Goal: Book appointment/travel/reservation

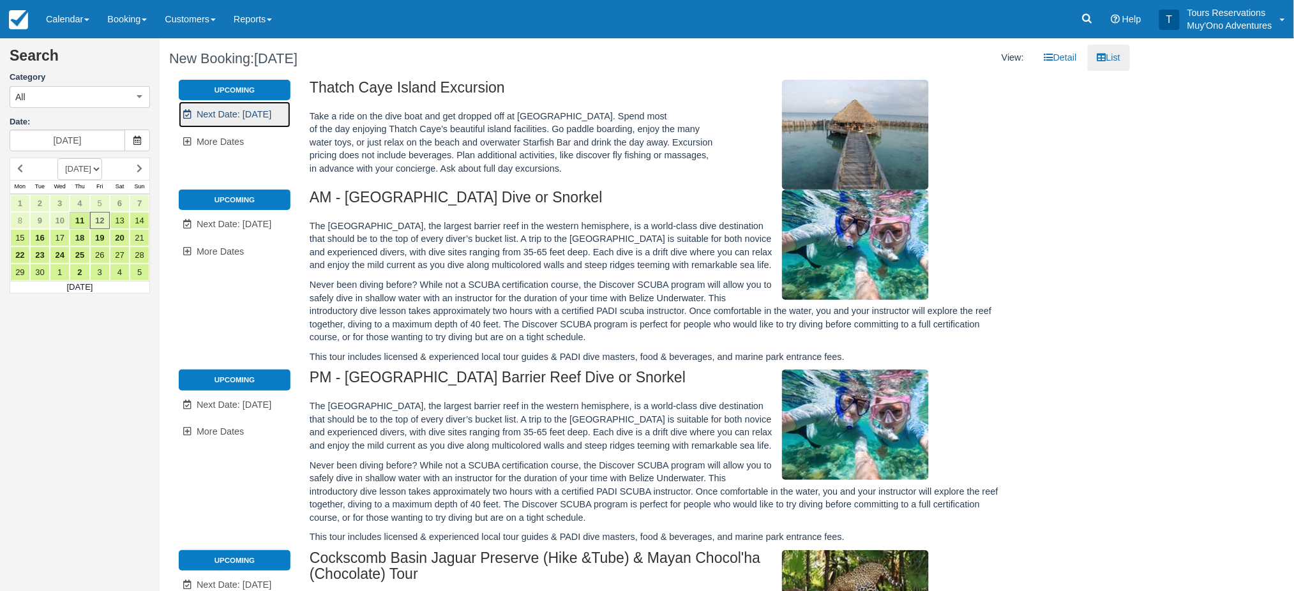
click at [242, 112] on span "Next Date: Sep 13" at bounding box center [234, 114] width 75 height 10
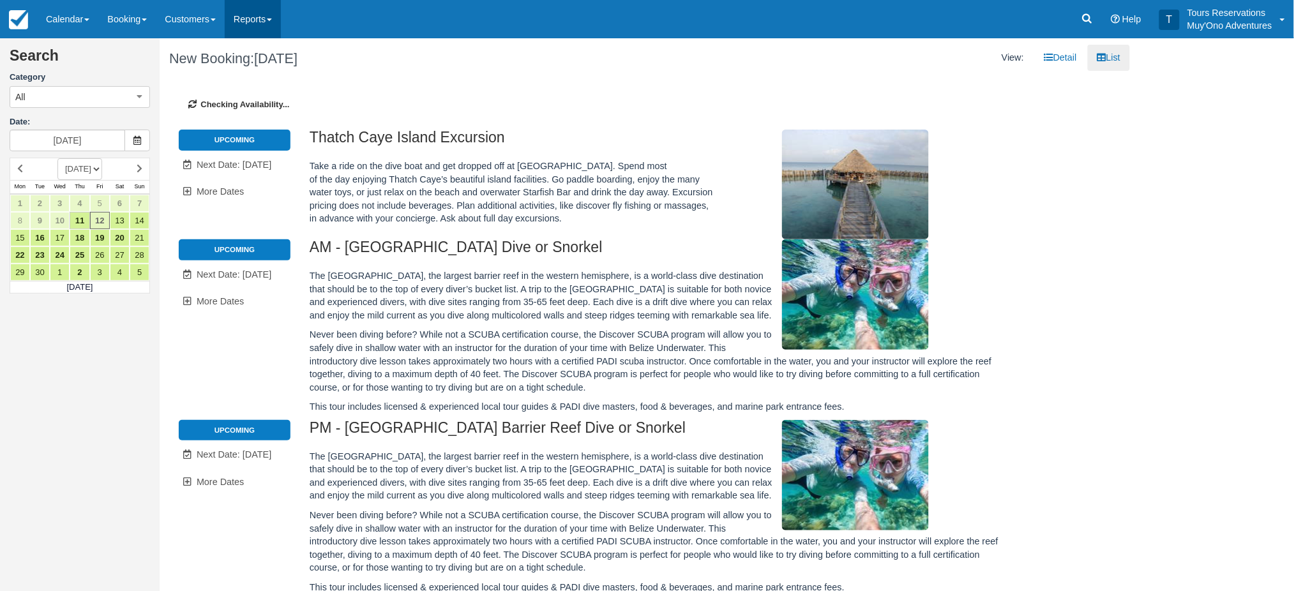
type input "09/13/25"
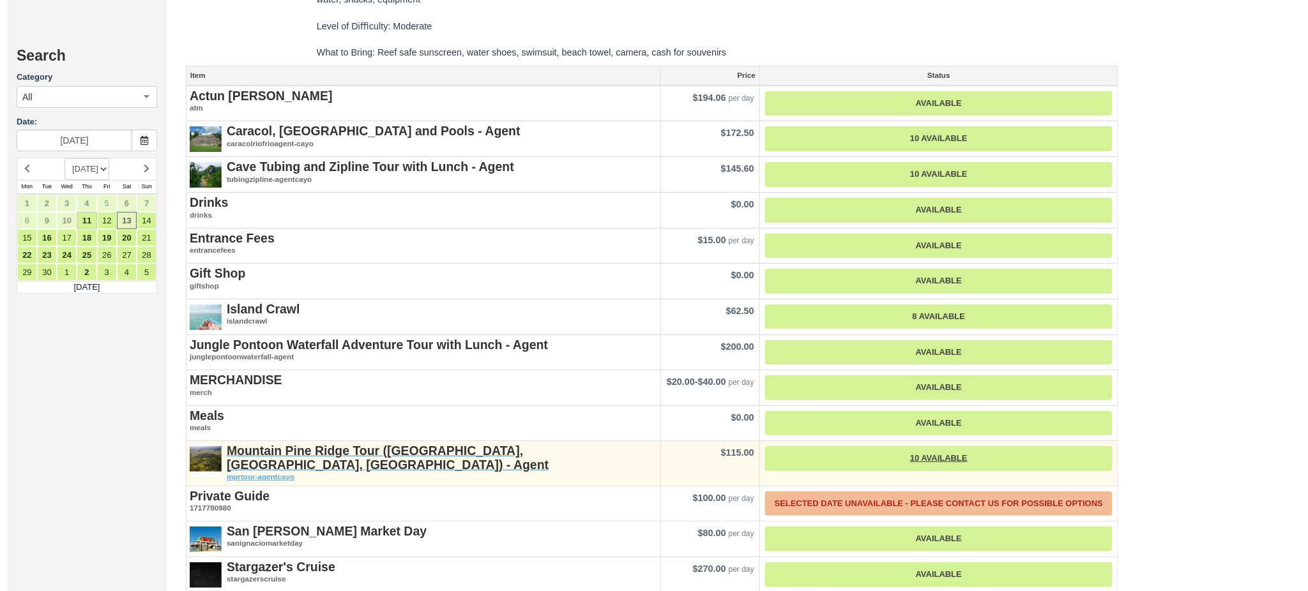
scroll to position [1788, 0]
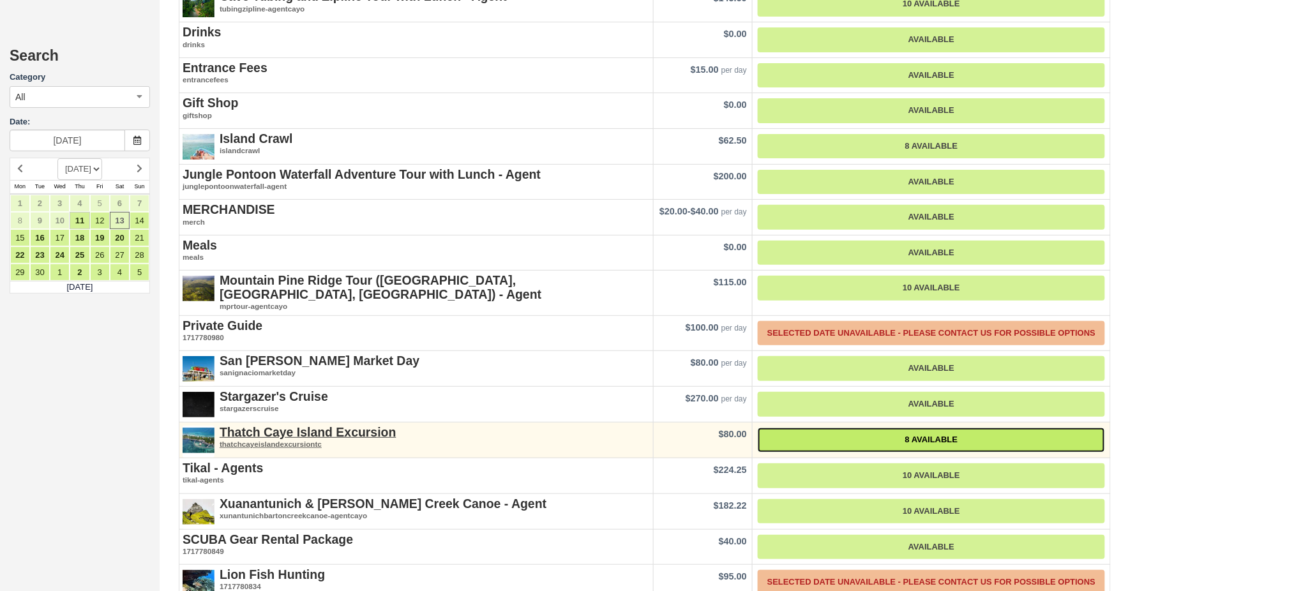
click at [836, 428] on link "8 Available" at bounding box center [931, 440] width 347 height 25
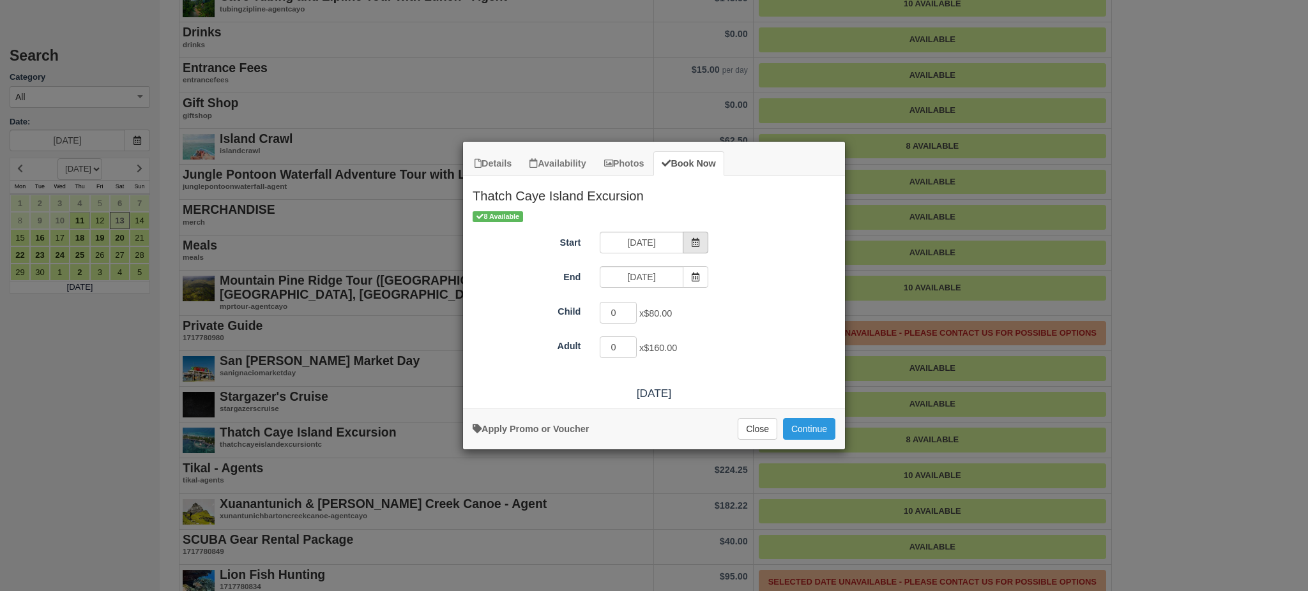
click at [695, 239] on icon "Item Modal" at bounding box center [695, 242] width 9 height 9
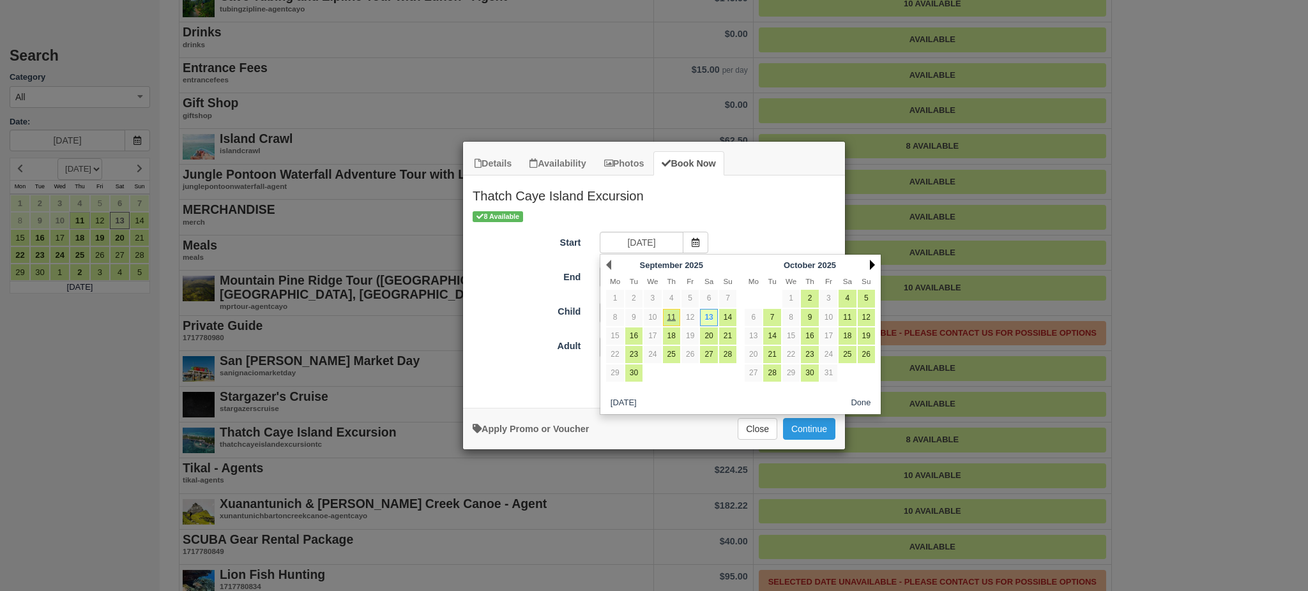
click at [871, 264] on link "Next" at bounding box center [872, 265] width 5 height 10
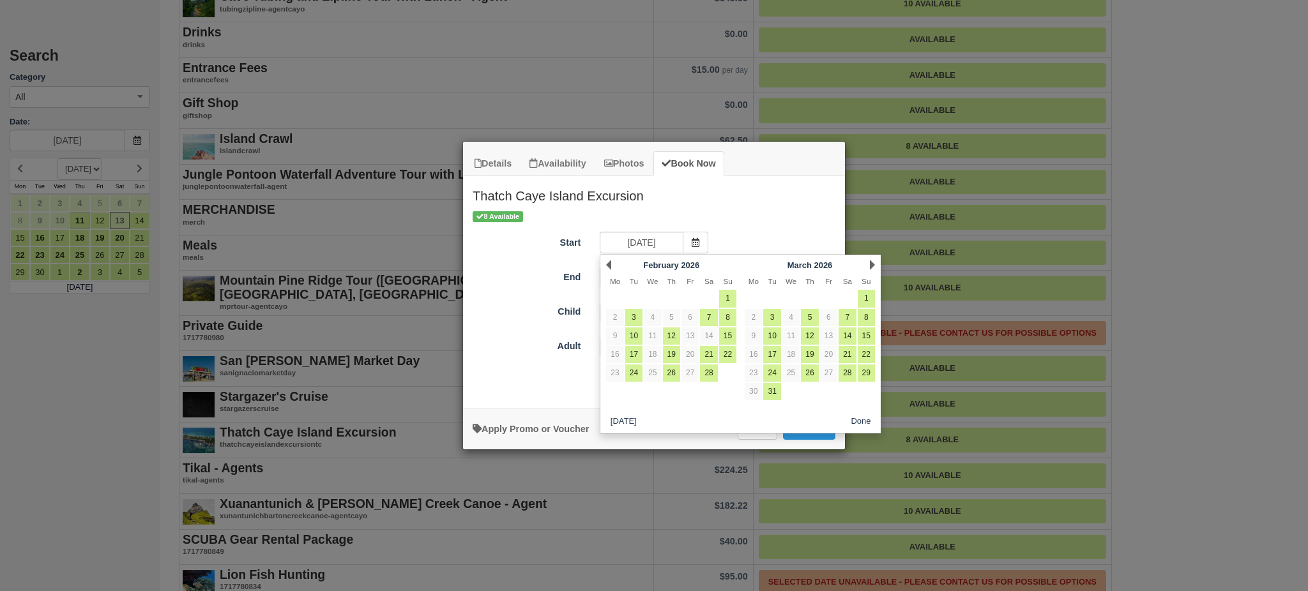
click at [871, 264] on link "Next" at bounding box center [872, 265] width 5 height 10
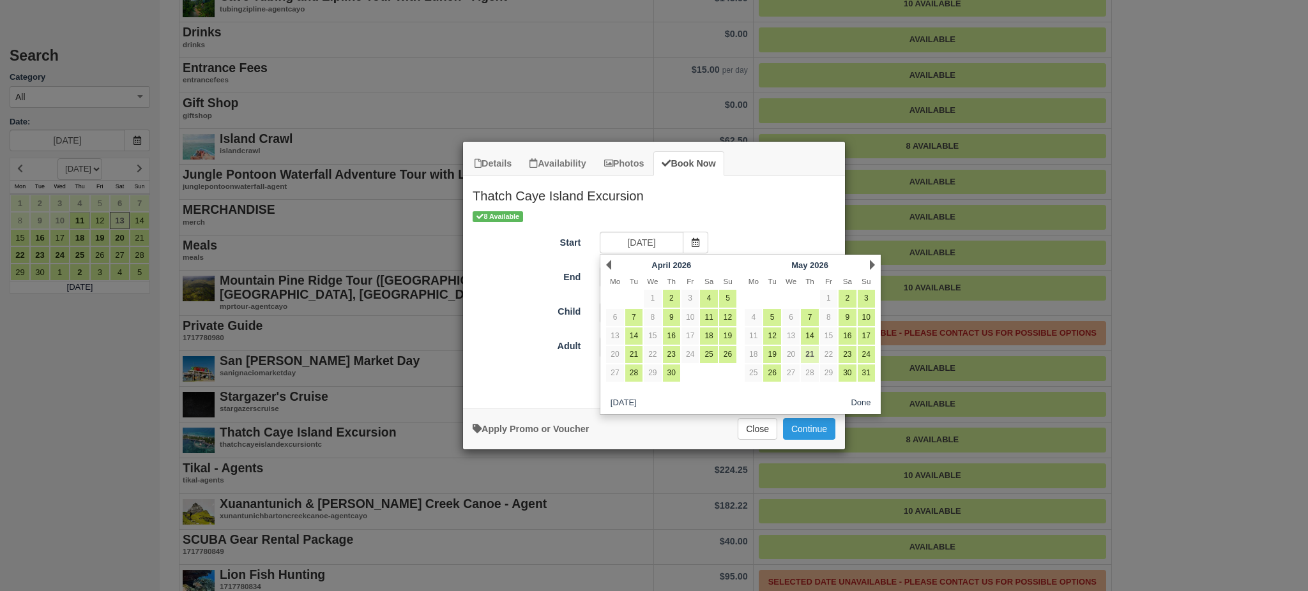
click at [805, 356] on link "21" at bounding box center [809, 354] width 17 height 17
type input "05/21/26"
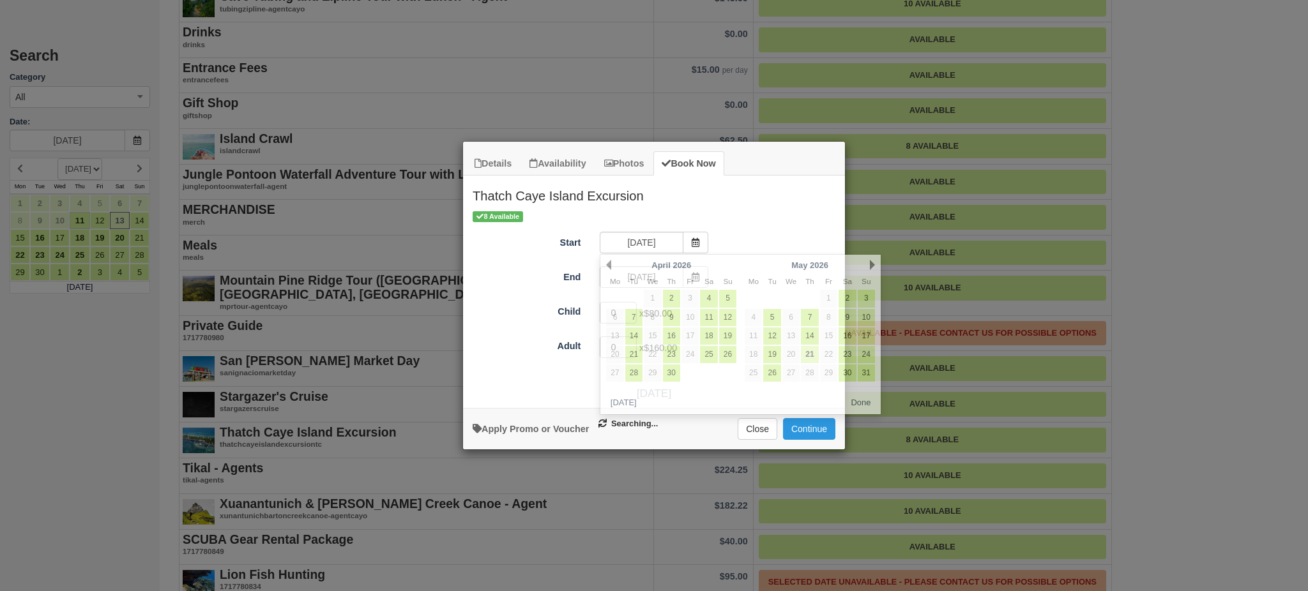
type input "05/21/26"
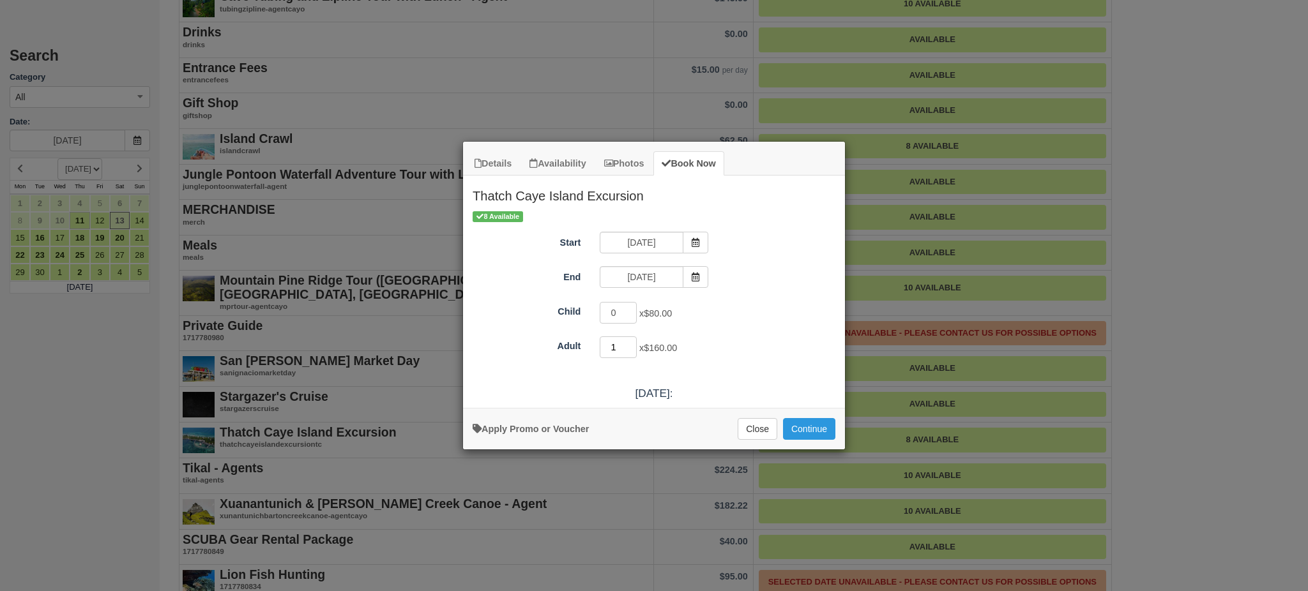
click at [632, 343] on input "1" at bounding box center [617, 347] width 37 height 22
click at [632, 343] on input "2" at bounding box center [617, 347] width 37 height 22
click at [632, 343] on input "3" at bounding box center [617, 347] width 37 height 22
type input "4"
click at [632, 343] on input "4" at bounding box center [617, 347] width 37 height 22
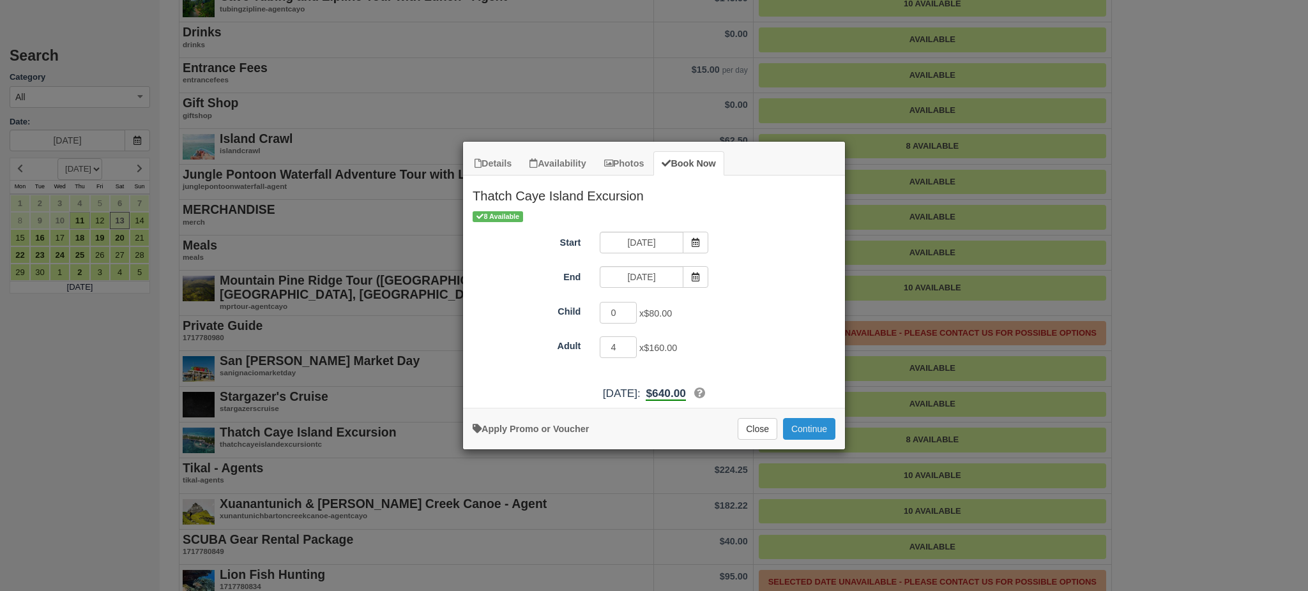
click at [801, 423] on button "Continue" at bounding box center [809, 429] width 52 height 22
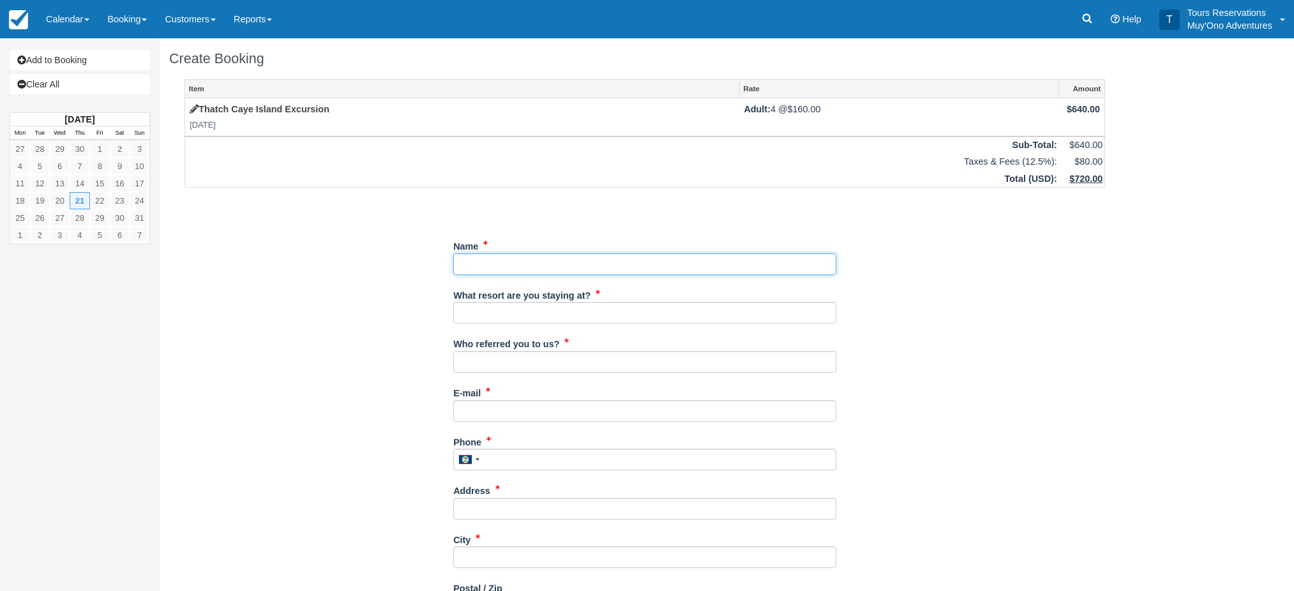
click at [502, 260] on input "Name" at bounding box center [644, 264] width 383 height 22
paste input "[PERSON_NAME]"
type input "[PERSON_NAME]"
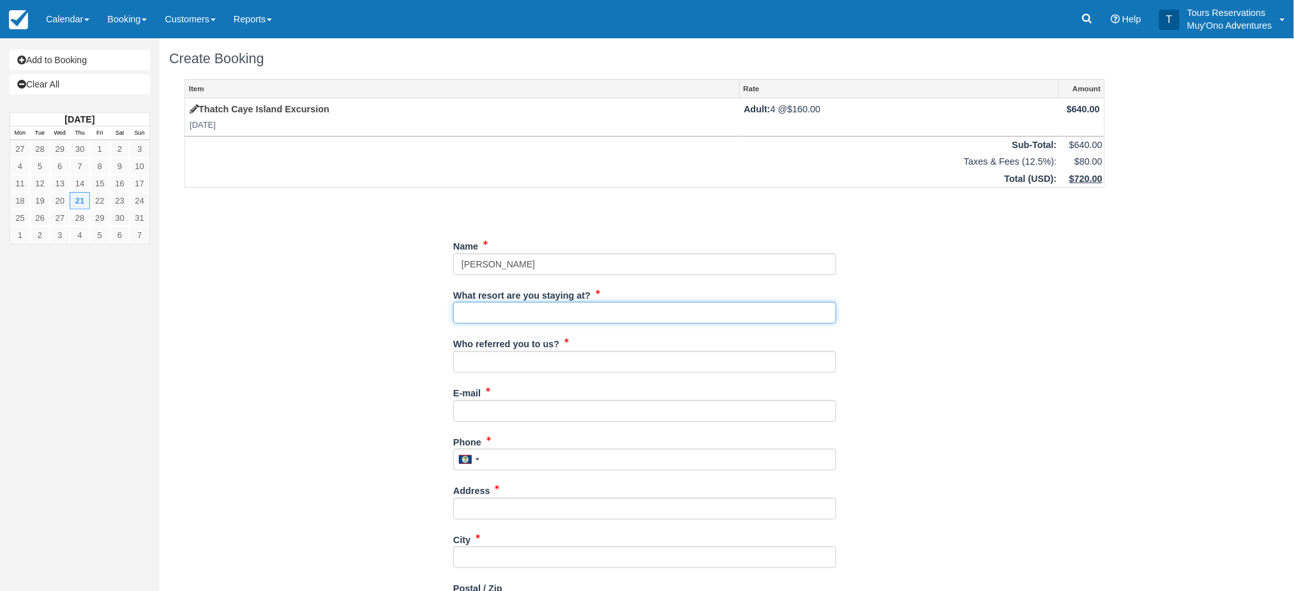
click at [503, 308] on input "What resort are you staying at?" at bounding box center [644, 313] width 383 height 22
type input "HBR"
click at [536, 374] on div "Who referred you to us?" at bounding box center [644, 357] width 383 height 49
click at [544, 365] on input "Who referred you to us?" at bounding box center [644, 362] width 383 height 22
type input "michelle"
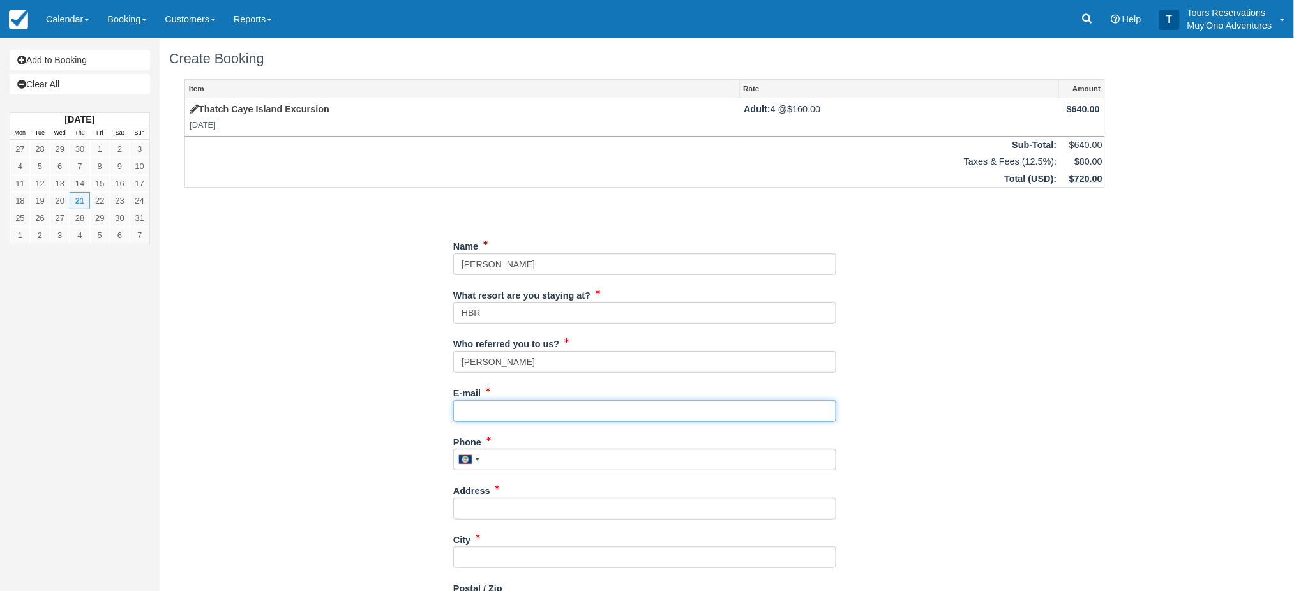
click at [536, 418] on input "E-mail" at bounding box center [644, 411] width 383 height 22
type input "[PERSON_NAME][EMAIL_ADDRESS][PERSON_NAME][DOMAIN_NAME]"
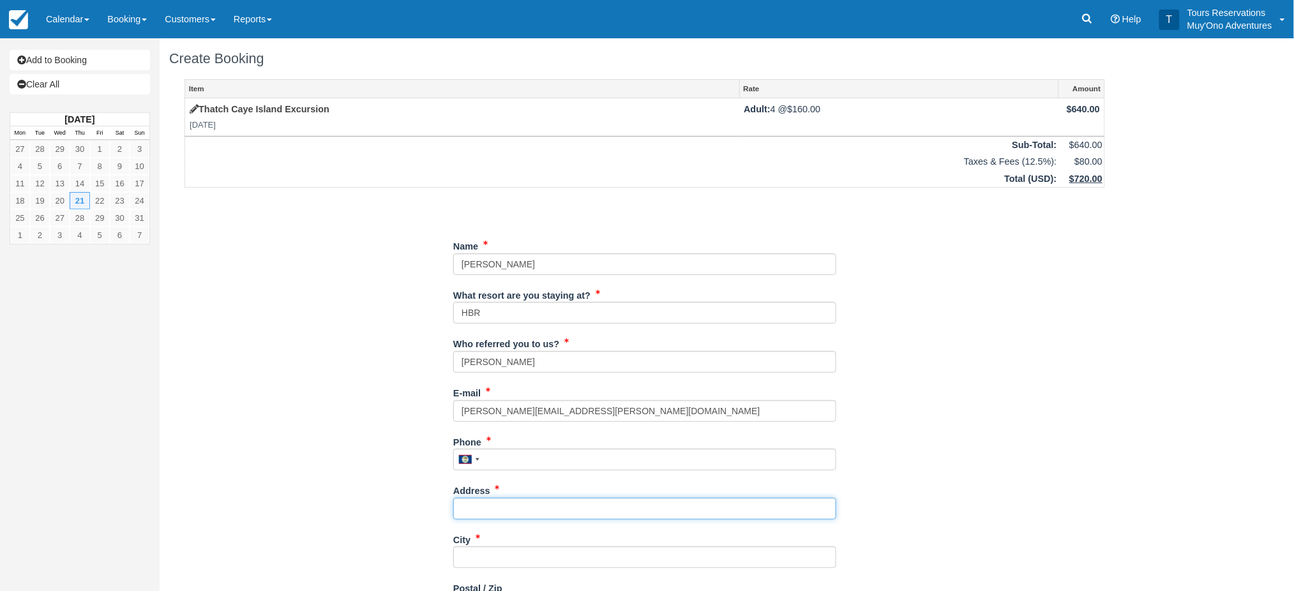
type input "[STREET_ADDRESS][PERSON_NAME]"
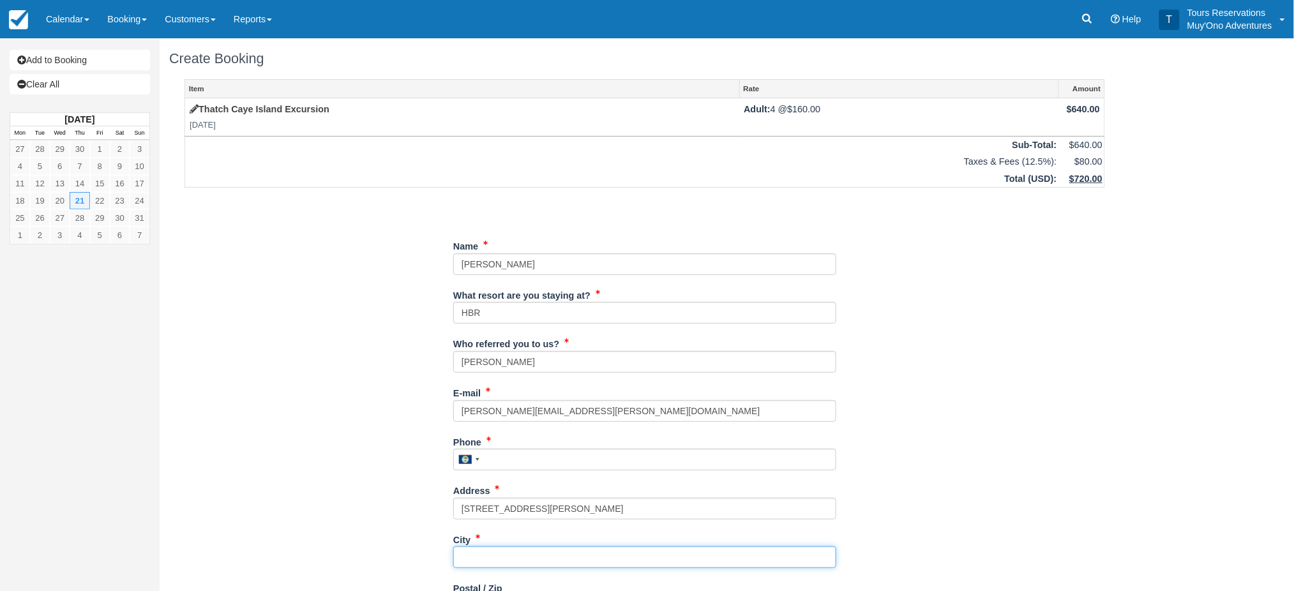
type input "Austin"
type input "78729"
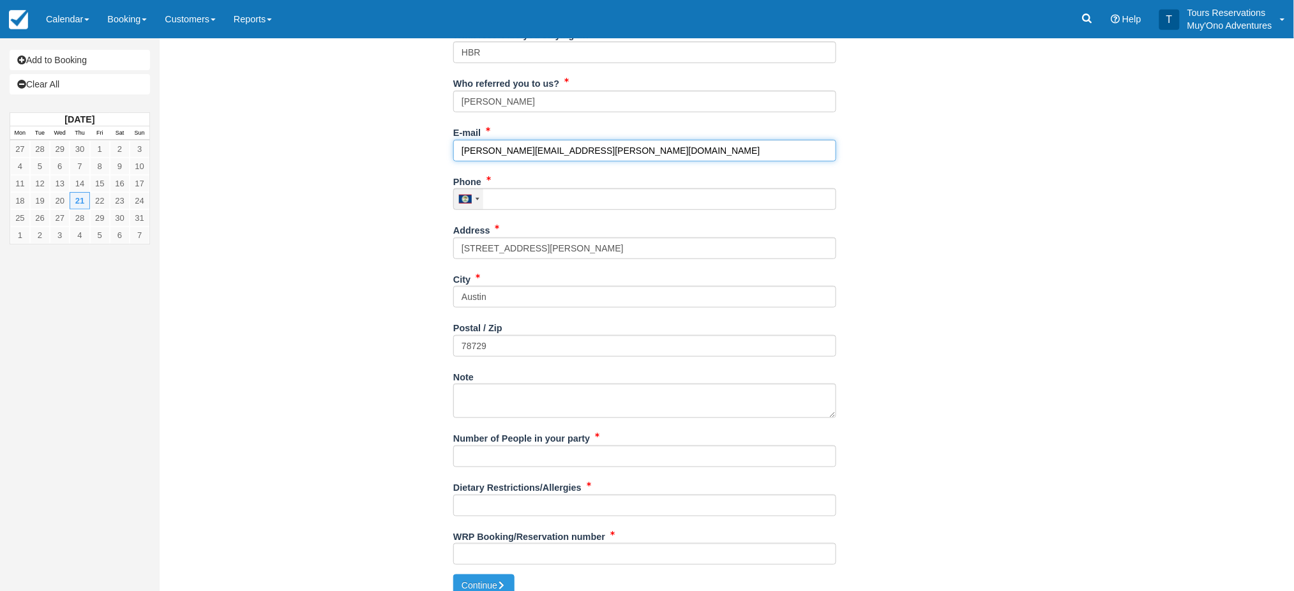
scroll to position [275, 0]
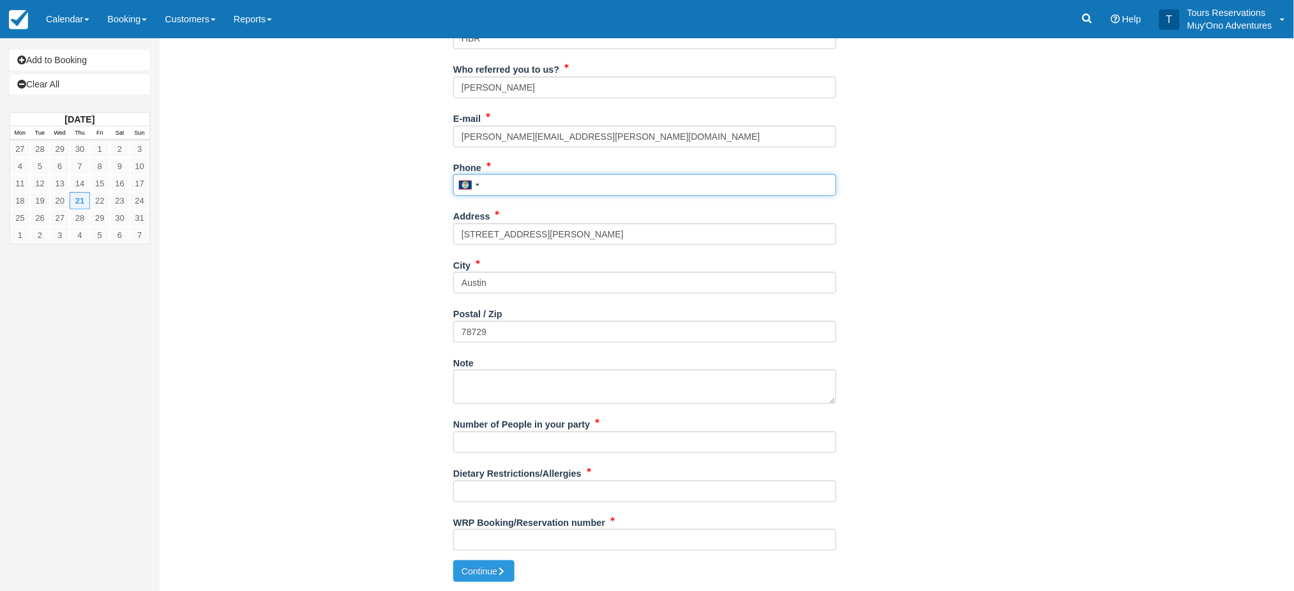
click at [497, 178] on input "Phone" at bounding box center [644, 185] width 383 height 22
type input "00"
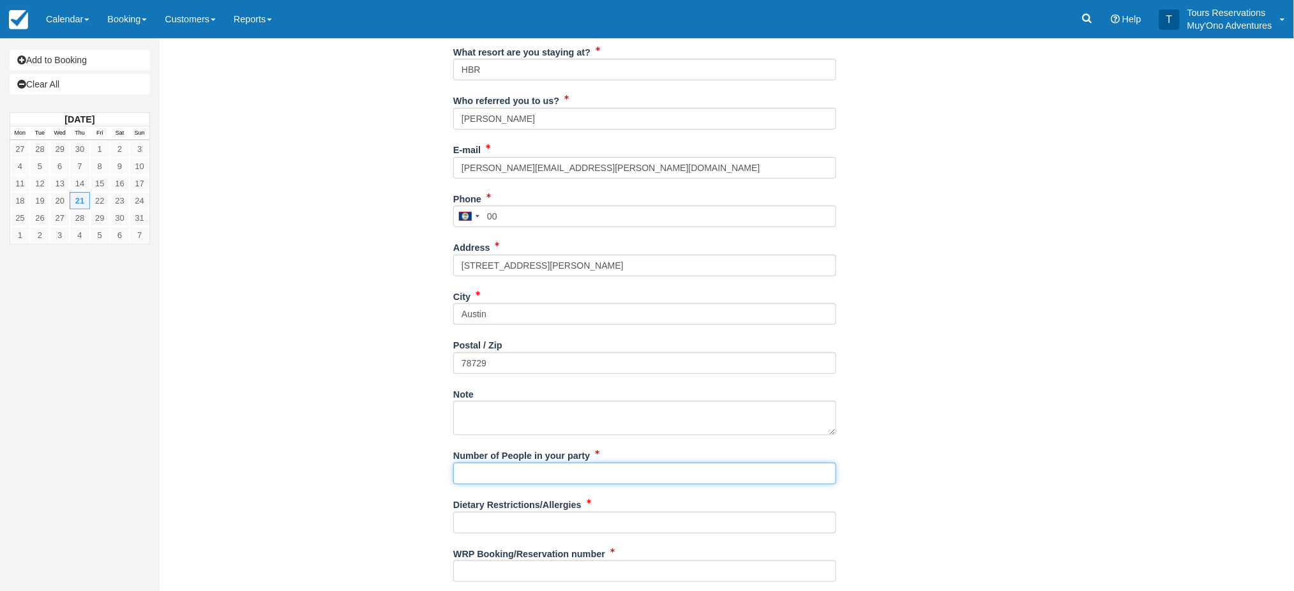
click at [483, 444] on ol "Name What resort are you staying at? HBR Who referred you to us? michelle E-mai…" at bounding box center [644, 291] width 383 height 599
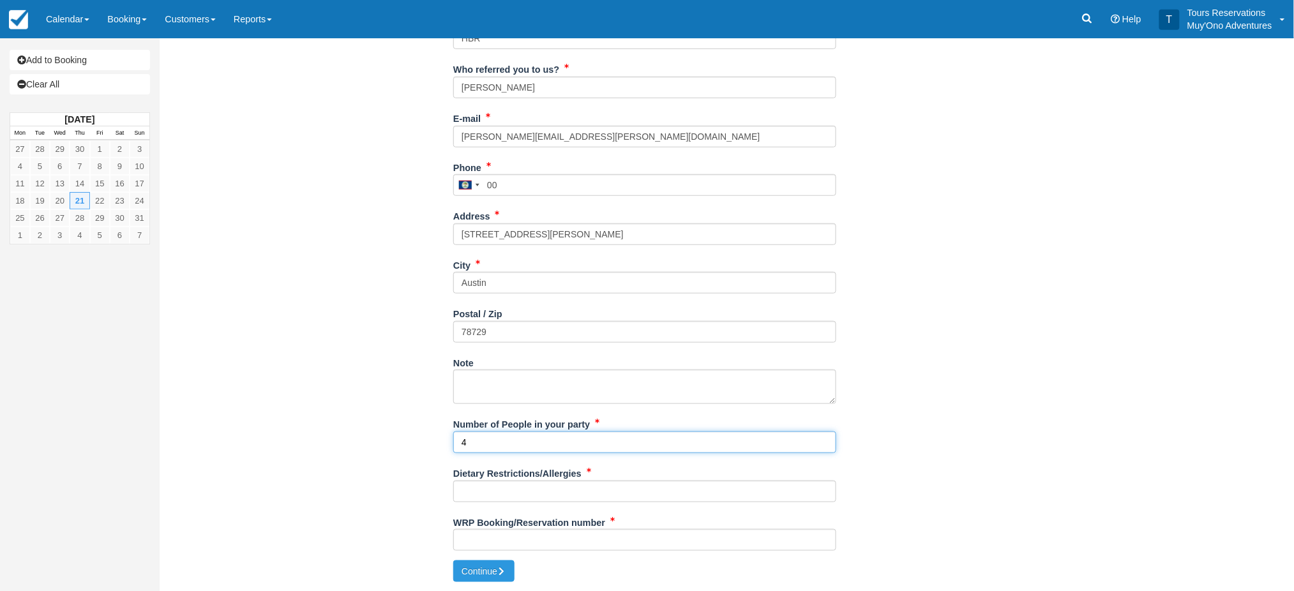
type input "4"
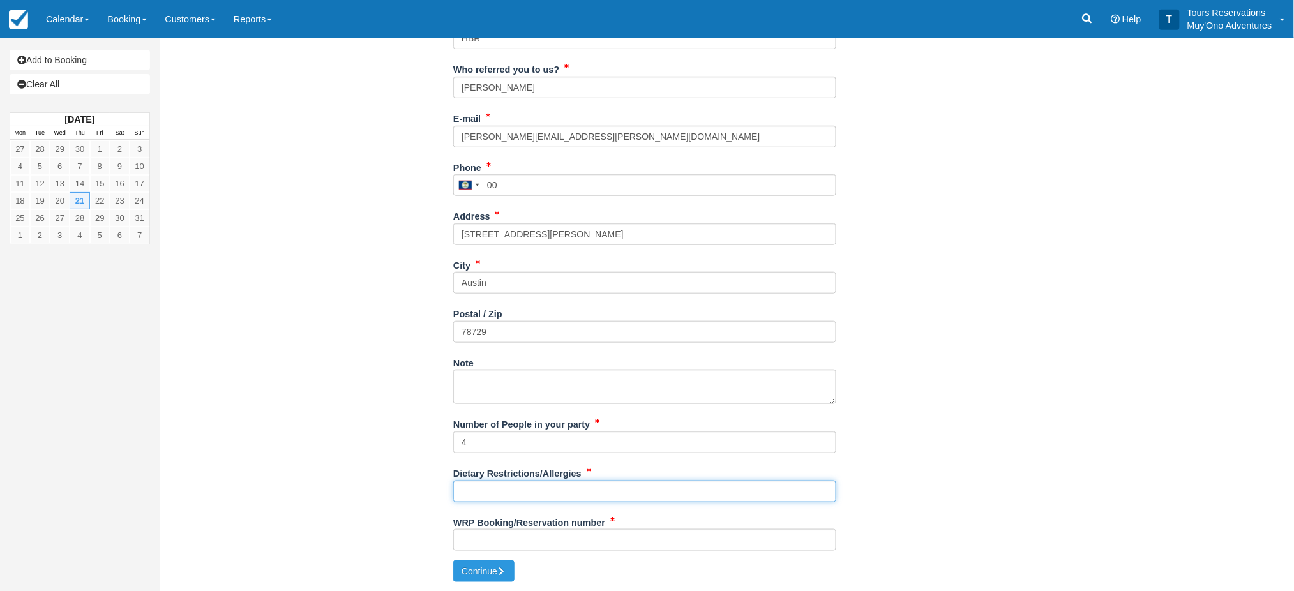
click at [483, 490] on input "Dietary Restrictions/Allergies" at bounding box center [644, 492] width 383 height 22
type input "tbd"
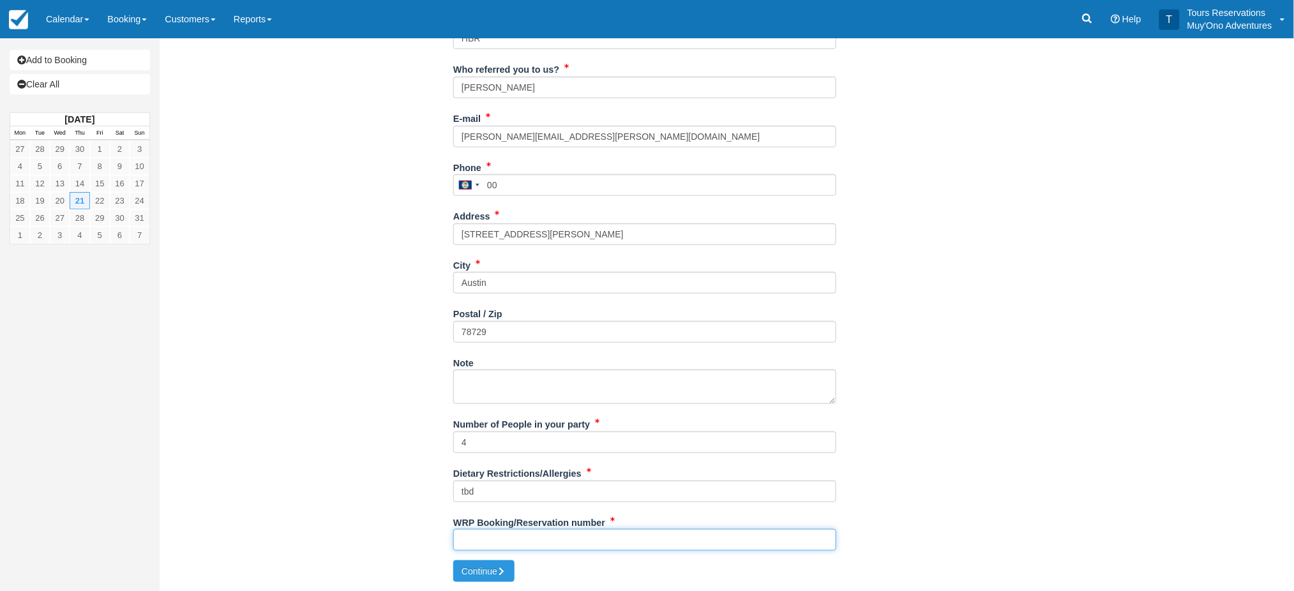
drag, startPoint x: 541, startPoint y: 543, endPoint x: 531, endPoint y: 556, distance: 16.9
click at [541, 542] on input "WRP Booking/Reservation number" at bounding box center [644, 540] width 383 height 22
paste input "46769420"
type input "46769420"
click at [506, 573] on icon "submit" at bounding box center [501, 571] width 9 height 9
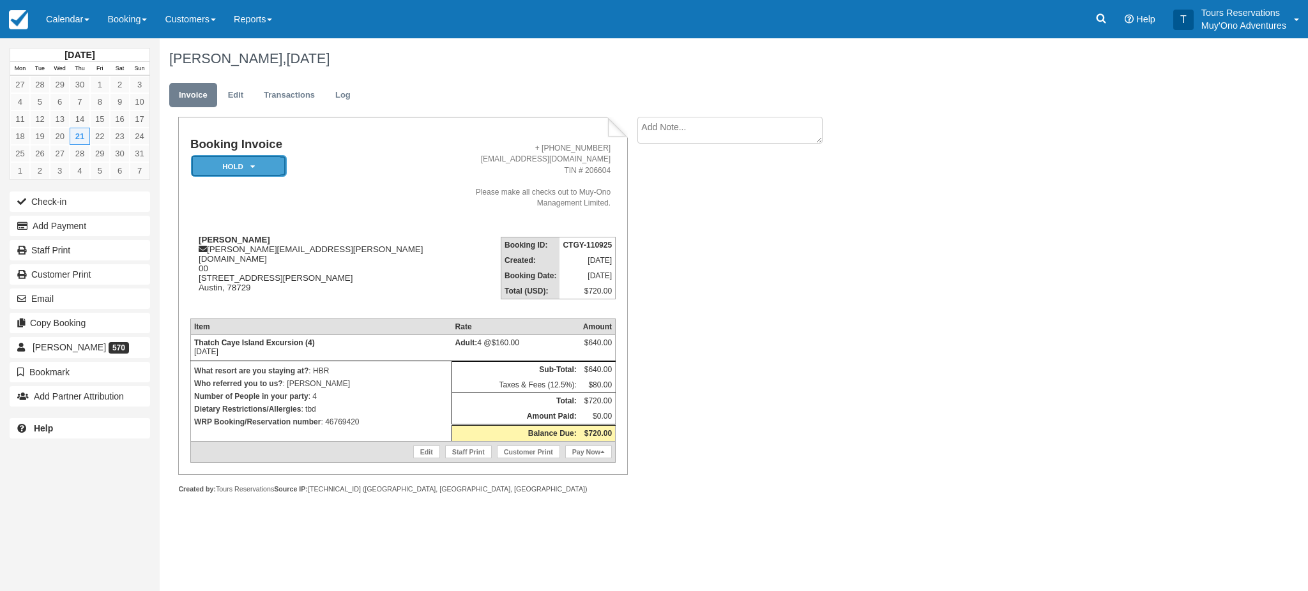
click at [254, 159] on em "HOLD" at bounding box center [239, 166] width 96 height 22
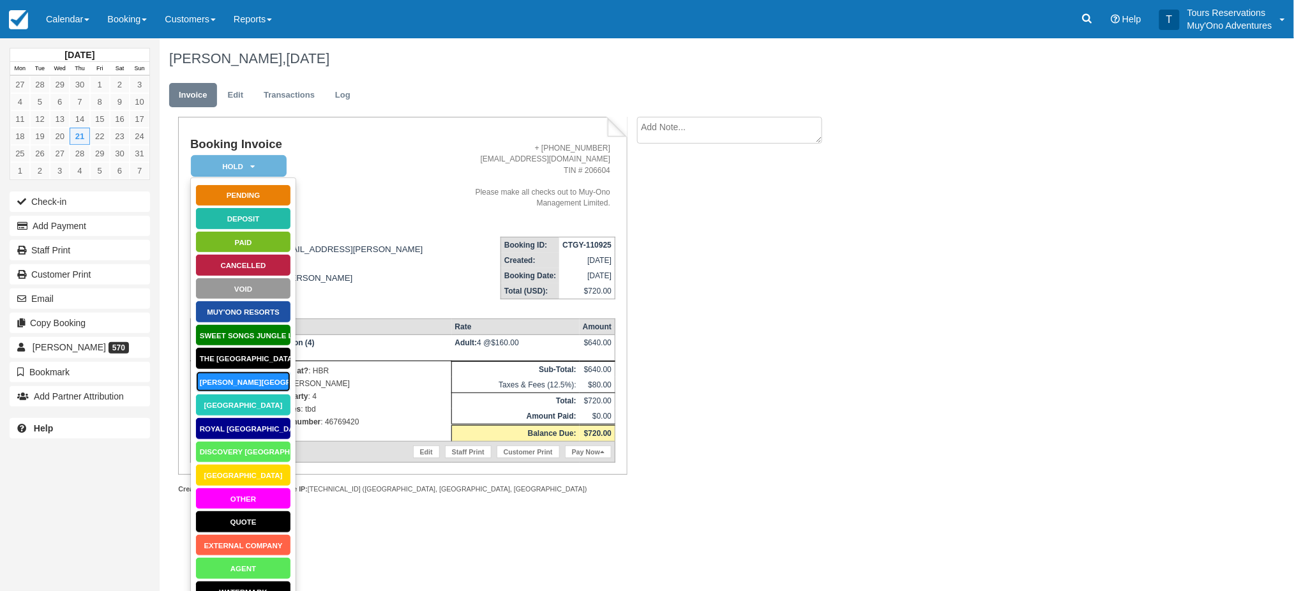
click at [245, 378] on link "[PERSON_NAME][GEOGRAPHIC_DATA]" at bounding box center [243, 382] width 96 height 22
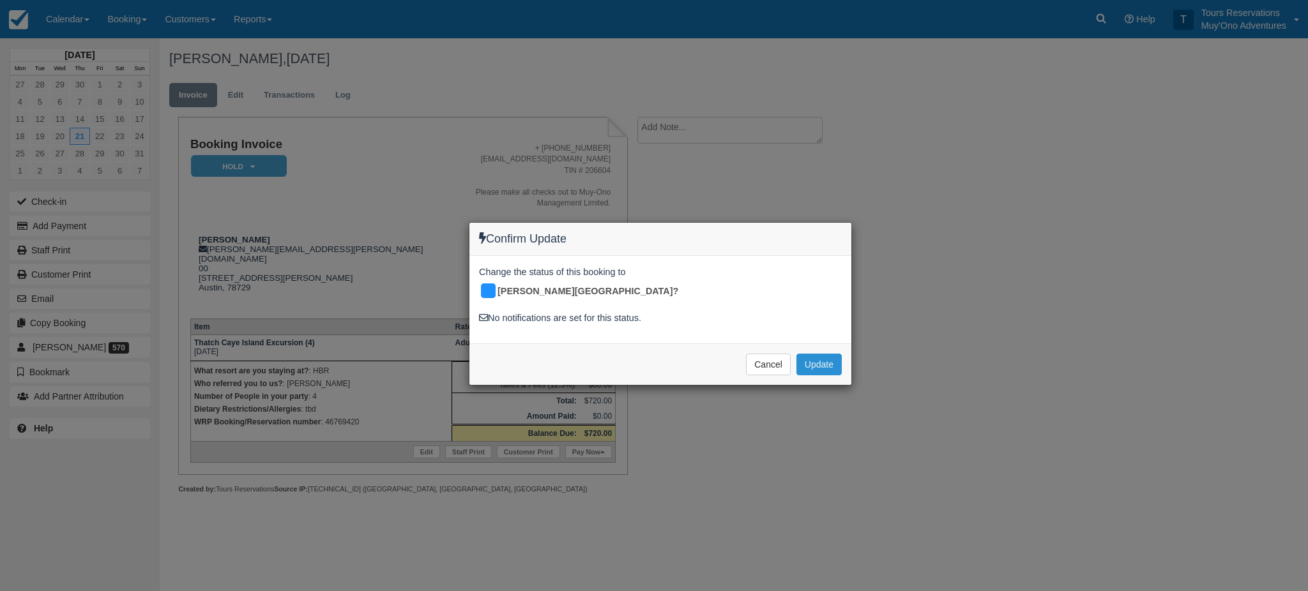
click at [822, 354] on button "Update" at bounding box center [818, 365] width 45 height 22
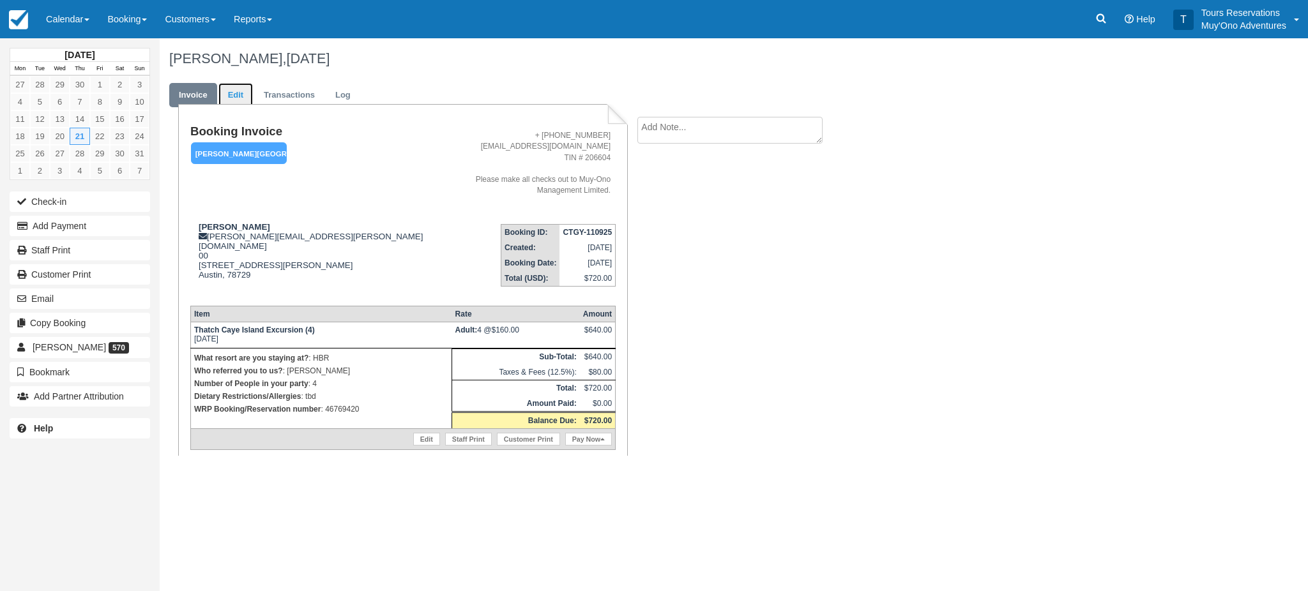
click at [237, 89] on link "Edit" at bounding box center [235, 95] width 34 height 25
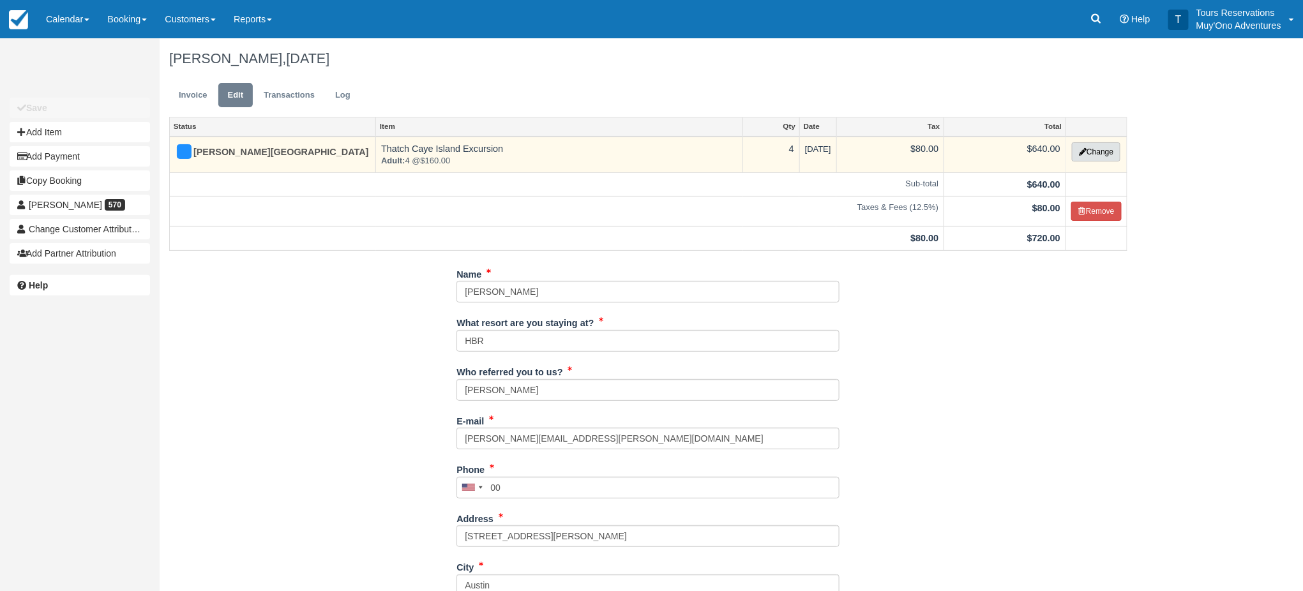
click at [1083, 149] on icon "button" at bounding box center [1083, 152] width 8 height 8
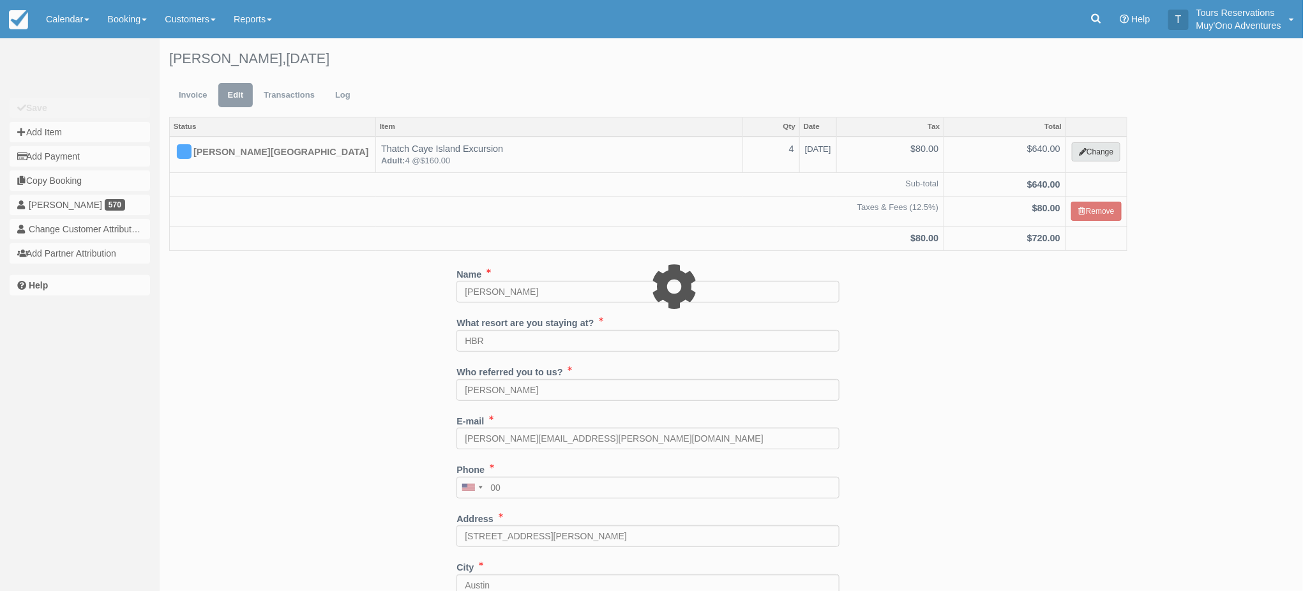
select select "64"
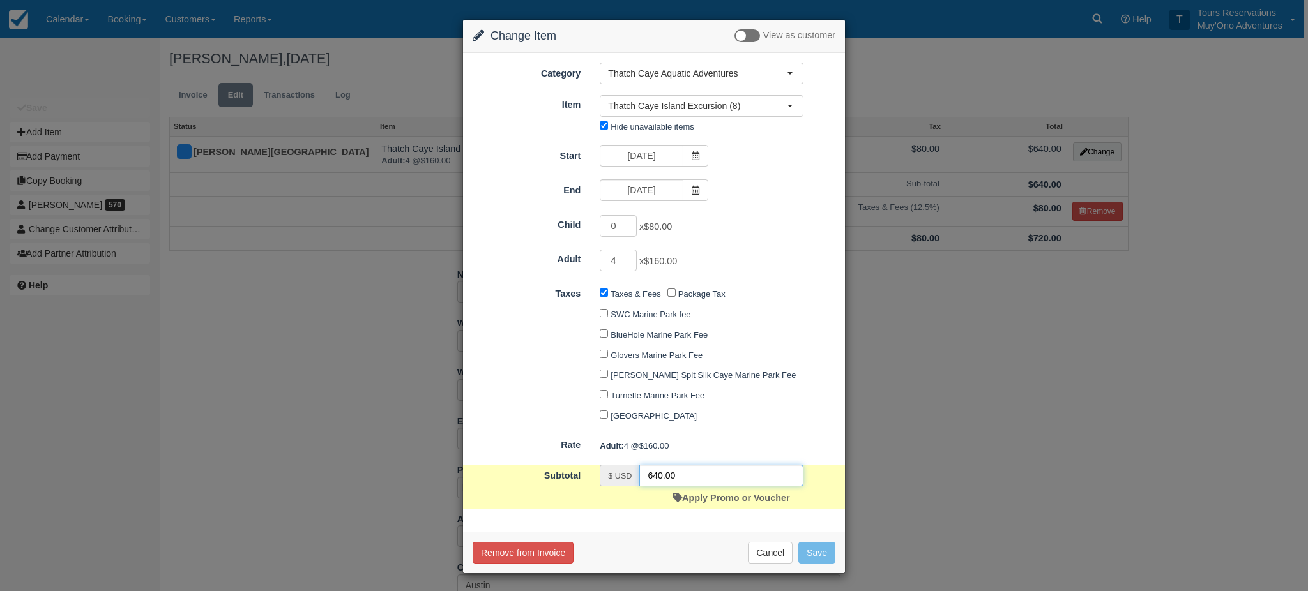
drag, startPoint x: 600, startPoint y: 468, endPoint x: 528, endPoint y: 454, distance: 73.5
click at [576, 461] on form "Category Thatch Caye Aquatic Adventures Agent Tours - San Pedro/Caye Caulker/Be…" at bounding box center [653, 287] width 363 height 448
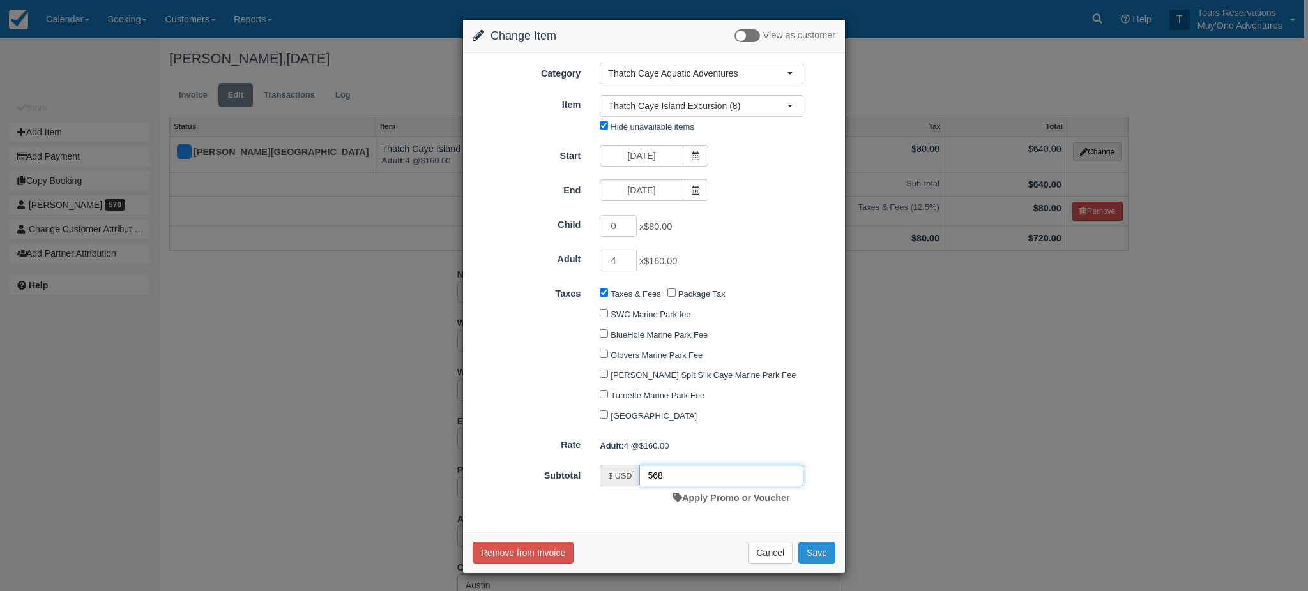
type input "568"
click at [824, 559] on button "Save" at bounding box center [816, 553] width 37 height 22
checkbox input "false"
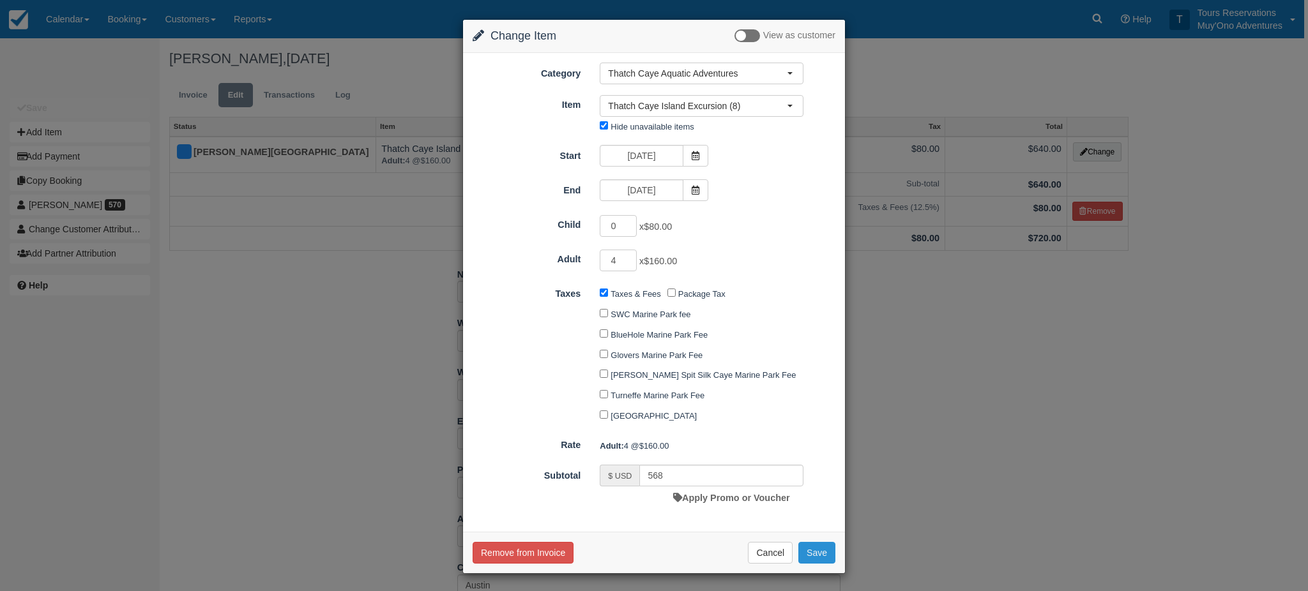
checkbox input "false"
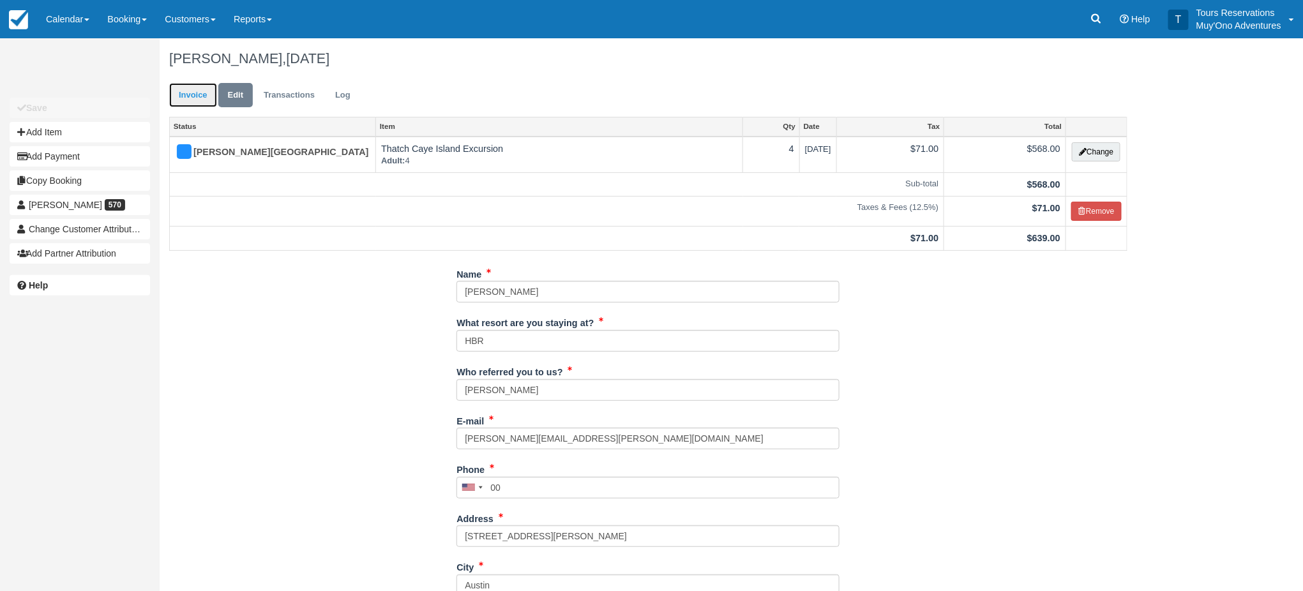
click at [190, 99] on link "Invoice" at bounding box center [193, 95] width 48 height 25
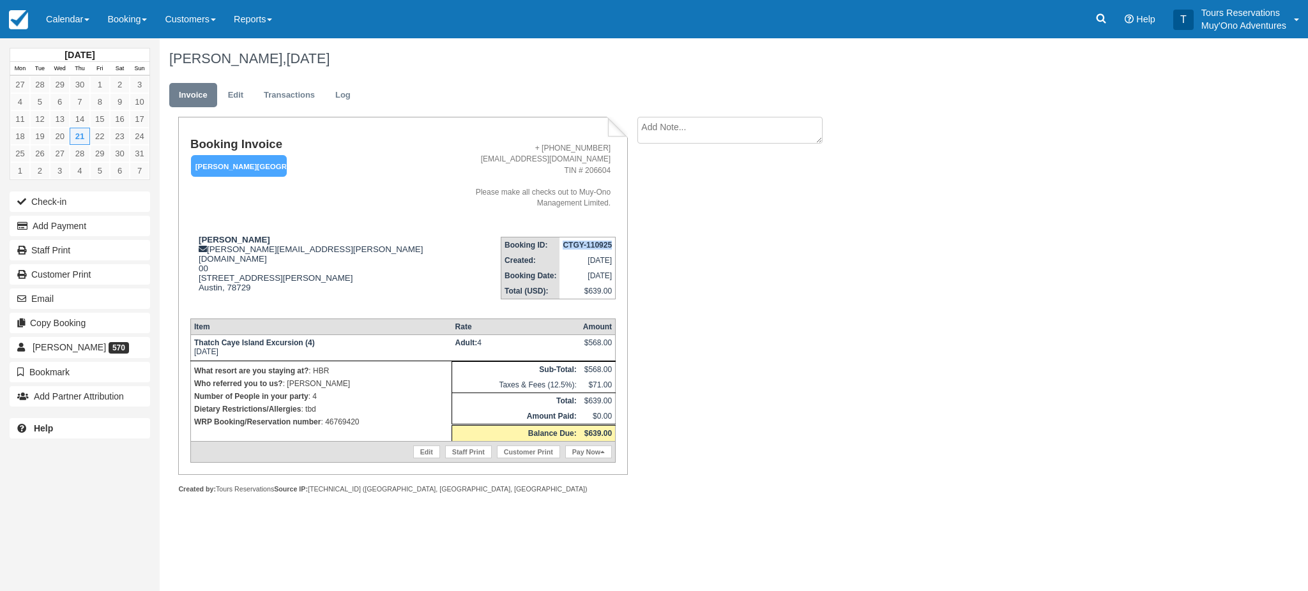
drag, startPoint x: 559, startPoint y: 235, endPoint x: 610, endPoint y: 233, distance: 50.5
click at [610, 237] on td "CTGY-110925" at bounding box center [587, 245] width 56 height 16
copy strong "CTGY-110925"
